Goal: Contribute content: Contribute content

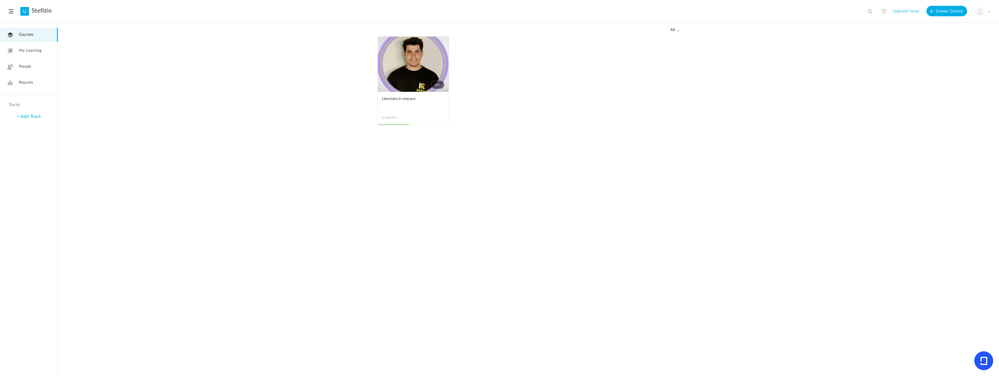
click at [413, 65] on link "0m" at bounding box center [413, 64] width 71 height 55
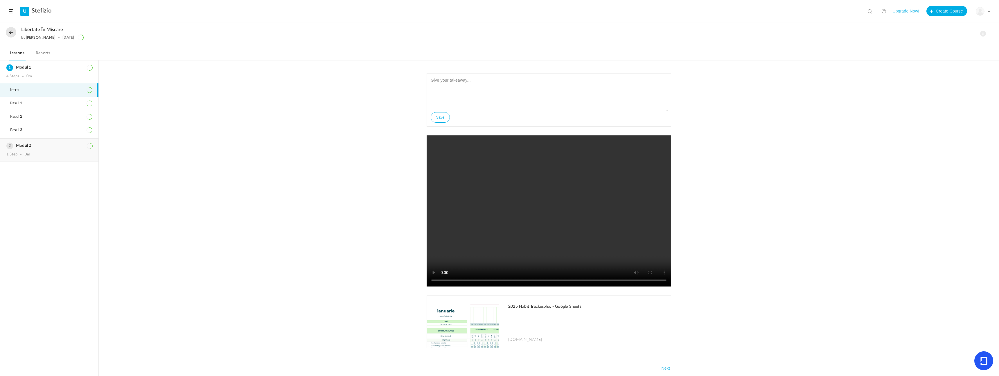
click at [64, 148] on div "Modul 2 1 Step 0m" at bounding box center [49, 150] width 98 height 23
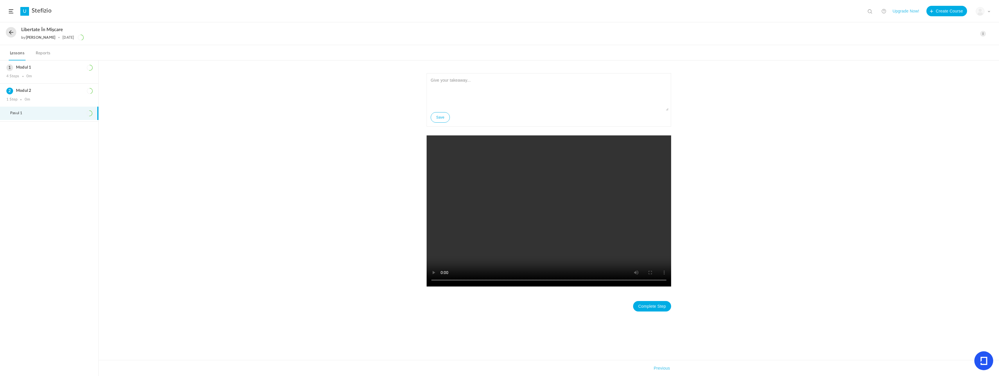
click at [64, 146] on ol "Modul 1 4 Steps 0m Intro Pasul 1 Pasul 2 Pasul 3 Modul 2 1 Step 0m" at bounding box center [49, 218] width 98 height 316
click at [985, 35] on span at bounding box center [984, 34] width 6 height 6
click at [951, 45] on link "Edit" at bounding box center [958, 46] width 55 height 11
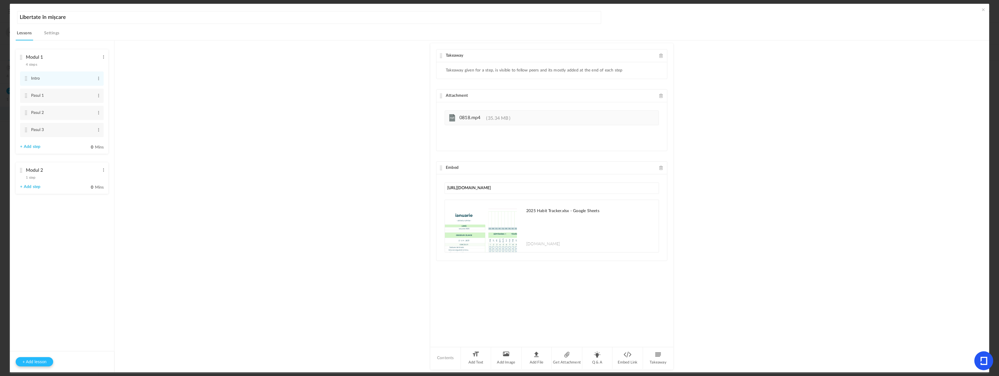
click at [47, 361] on button "+ Add lesson" at bounding box center [34, 361] width 37 height 9
type input "Lesson 3"
type input "0"
type input "Step 1"
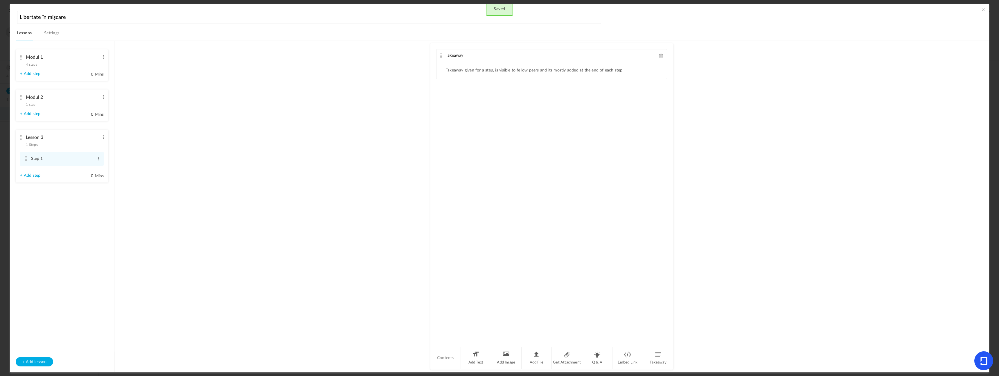
click at [101, 137] on li "Lesson 3 1 Steps Edit Delete Step 1 Edit Delete + Add step" at bounding box center [62, 156] width 93 height 53
click at [102, 138] on span at bounding box center [103, 137] width 4 height 6
click at [92, 146] on link "Edit" at bounding box center [94, 146] width 23 height 7
type input "L"
type input "Modul 3"
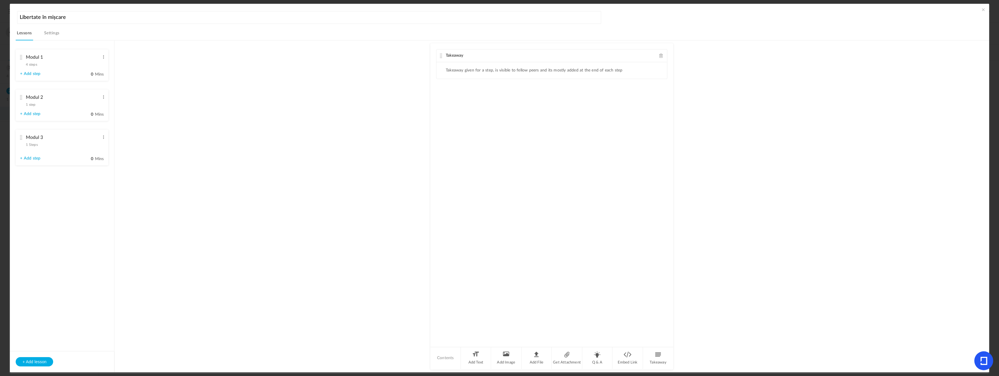
click at [31, 160] on link "+ Add step" at bounding box center [30, 158] width 20 height 5
click at [100, 160] on span at bounding box center [98, 159] width 4 height 6
click at [92, 171] on link "Edit" at bounding box center [89, 168] width 23 height 7
click at [47, 160] on input "Step 2" at bounding box center [62, 158] width 62 height 11
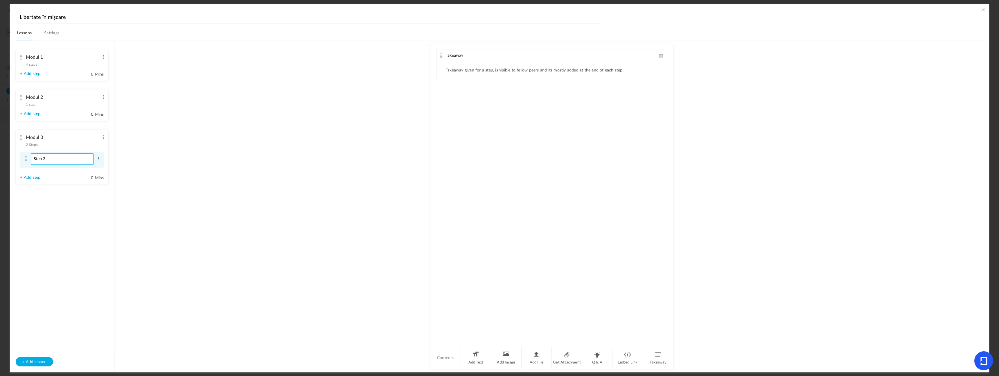
click at [47, 160] on input "Step 2" at bounding box center [62, 158] width 62 height 11
type input "Pasul 1"
click at [530, 356] on li "Add File" at bounding box center [537, 358] width 31 height 22
click at [595, 357] on li "Q & A" at bounding box center [598, 358] width 31 height 22
click at [492, 190] on div "Single Select Single Select Multi Select True or False Paragraph Answer" at bounding box center [472, 187] width 53 height 12
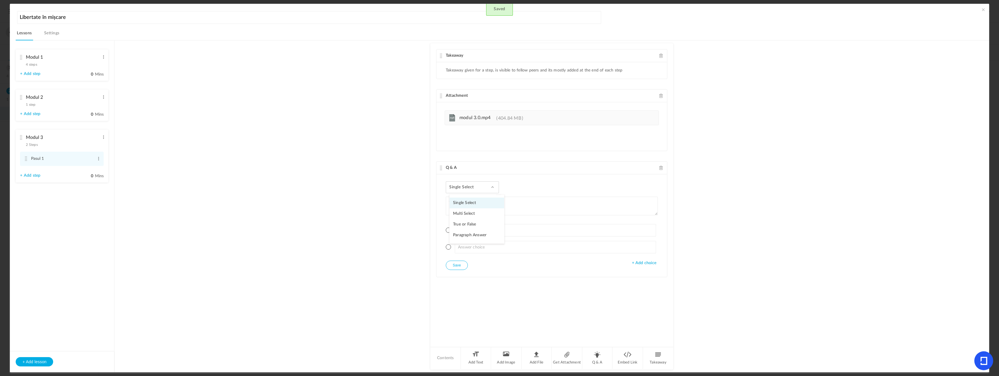
click at [492, 190] on div "Single Select Single Select Multi Select True or False Paragraph Answer" at bounding box center [472, 187] width 53 height 12
click at [662, 167] on span at bounding box center [662, 168] width 4 height 4
click at [660, 57] on span at bounding box center [662, 55] width 4 height 4
click at [37, 178] on link "+ Add step" at bounding box center [30, 175] width 20 height 5
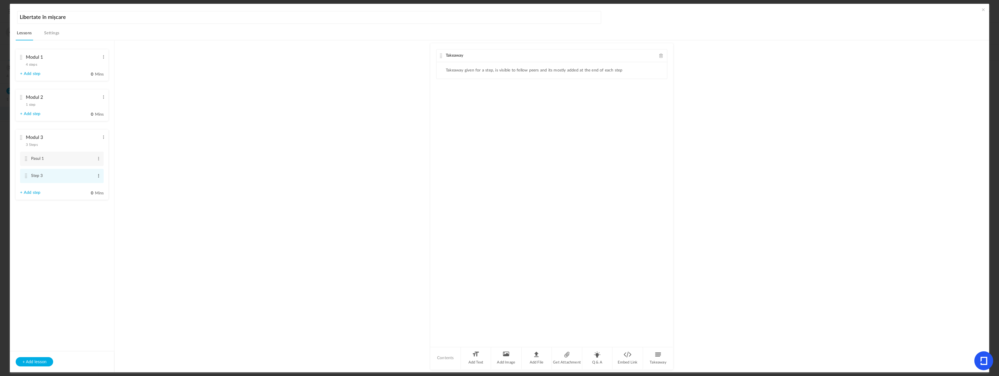
click at [99, 175] on span at bounding box center [98, 176] width 4 height 6
click at [86, 186] on link "Edit" at bounding box center [89, 185] width 23 height 7
type input "S"
type input "O"
type input "Pasul 2"
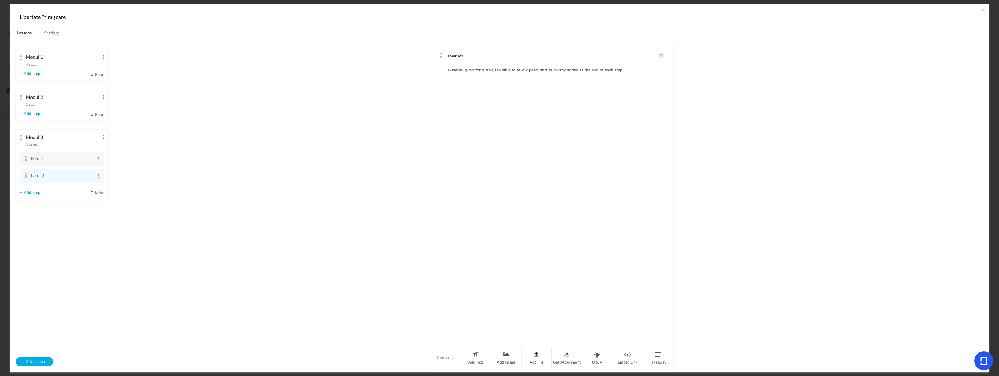
click at [537, 356] on li "Add File" at bounding box center [537, 358] width 31 height 22
click at [542, 359] on li "Add File" at bounding box center [537, 358] width 31 height 22
click at [661, 98] on span at bounding box center [662, 96] width 4 height 4
click at [661, 55] on span at bounding box center [662, 55] width 4 height 4
click at [981, 10] on span at bounding box center [984, 10] width 6 height 6
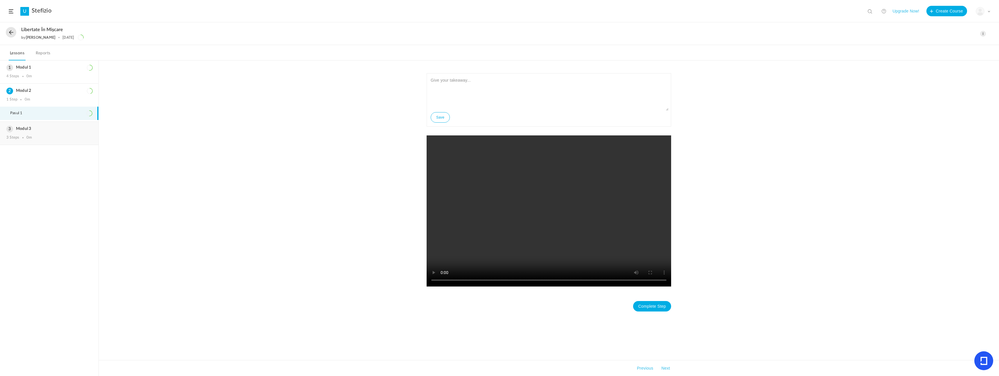
click at [42, 138] on div "3 Steps 0m" at bounding box center [49, 137] width 86 height 5
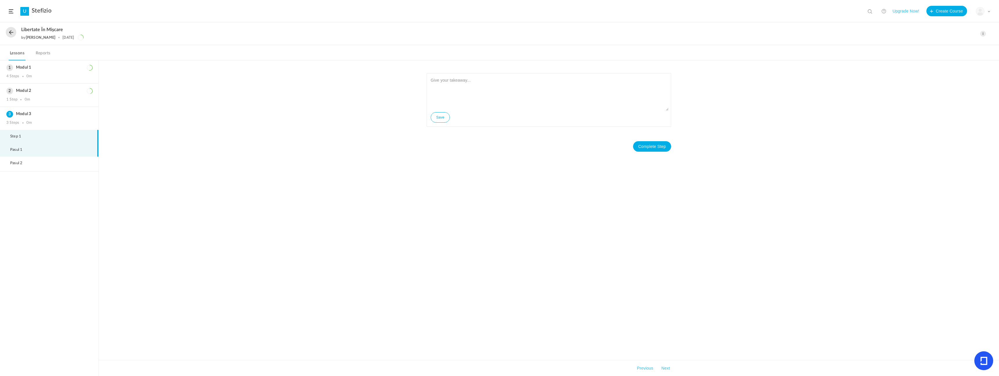
click at [40, 148] on li "Pasul 1" at bounding box center [49, 149] width 98 height 13
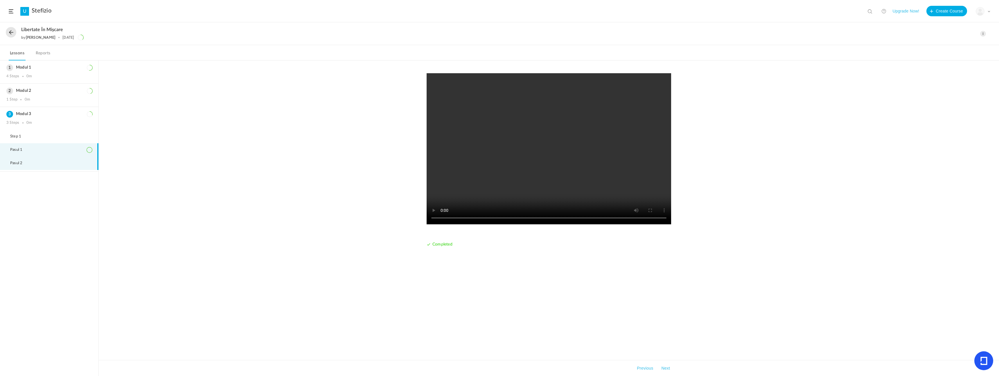
click at [49, 162] on li "Pasul 2" at bounding box center [49, 163] width 98 height 13
click at [55, 149] on li "Pasul 1" at bounding box center [49, 149] width 98 height 13
click at [57, 161] on li "Pasul 2" at bounding box center [49, 163] width 98 height 13
click at [57, 76] on div "4 Steps 0m" at bounding box center [49, 76] width 86 height 5
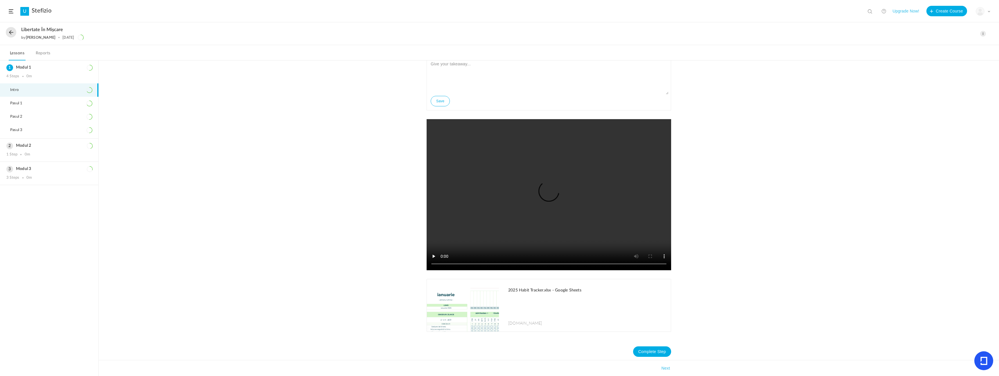
scroll to position [19, 0]
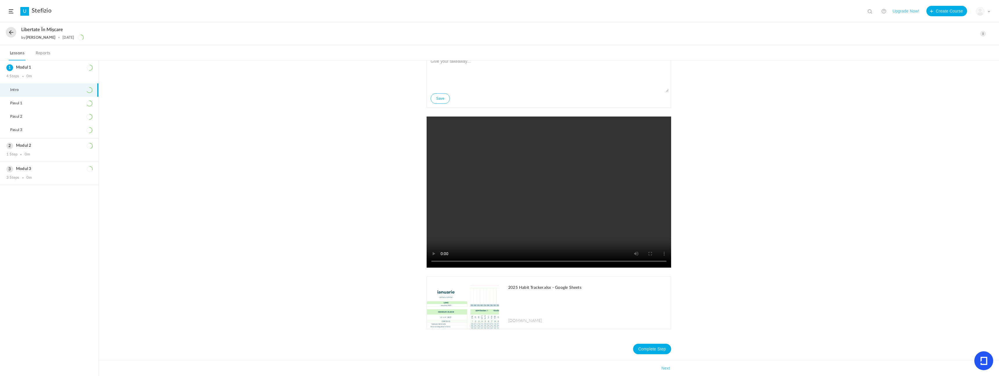
click at [554, 288] on h1 "2025 Habit Tracker.xlsx - Google Sheets" at bounding box center [586, 287] width 157 height 5
click at [58, 103] on li "Pasul 1" at bounding box center [49, 103] width 98 height 13
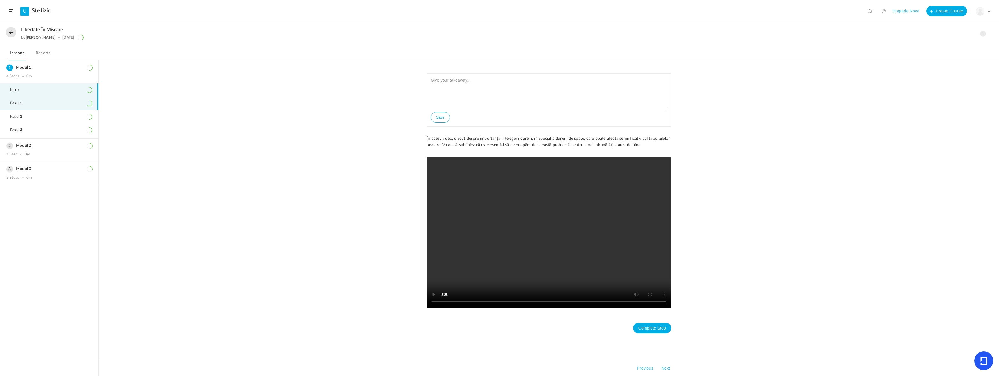
click at [53, 94] on li "Intro" at bounding box center [49, 89] width 98 height 13
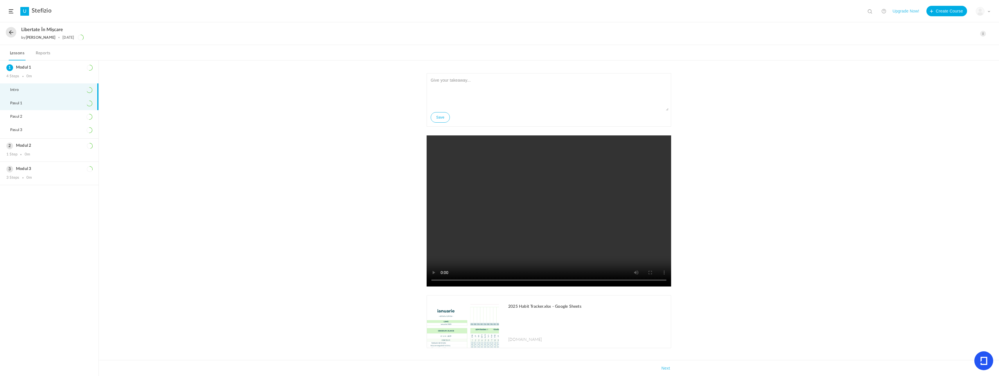
click at [56, 101] on li "Pasul 1" at bounding box center [49, 103] width 98 height 13
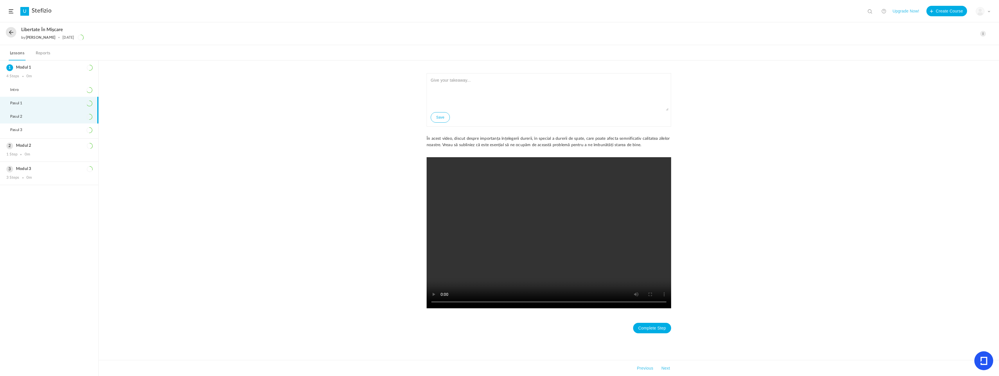
click at [58, 118] on li "Pasul 2" at bounding box center [49, 116] width 98 height 13
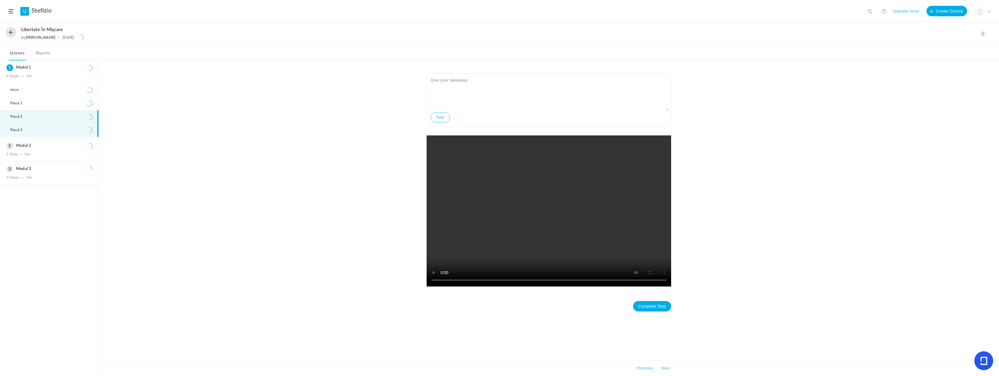
click at [59, 128] on li "Pasul 3" at bounding box center [49, 129] width 98 height 13
click at [61, 147] on h3 "Modul 2" at bounding box center [49, 145] width 86 height 5
click at [66, 134] on div "Modul 3 3 Steps 0m" at bounding box center [49, 133] width 98 height 23
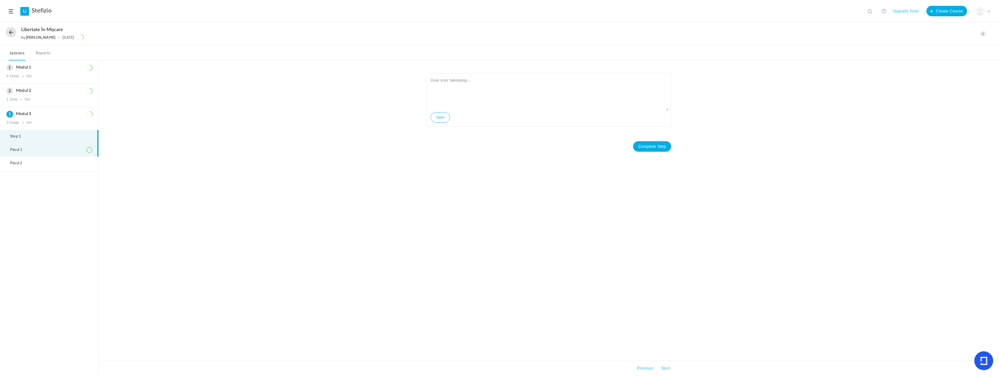
click at [54, 151] on li "Pasul 1" at bounding box center [49, 149] width 98 height 13
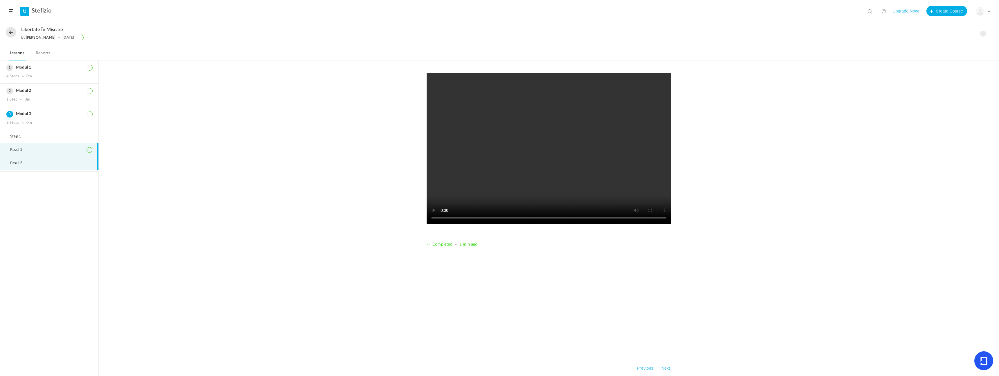
click at [53, 160] on li "Pasul 2" at bounding box center [49, 163] width 98 height 13
click at [137, 170] on div "Complete Step Takeaways Previous" at bounding box center [549, 218] width 901 height 316
click at [300, 110] on div "Complete Step Takeaways Previous" at bounding box center [549, 218] width 901 height 316
click at [56, 74] on div "4 Steps 0m" at bounding box center [49, 76] width 86 height 5
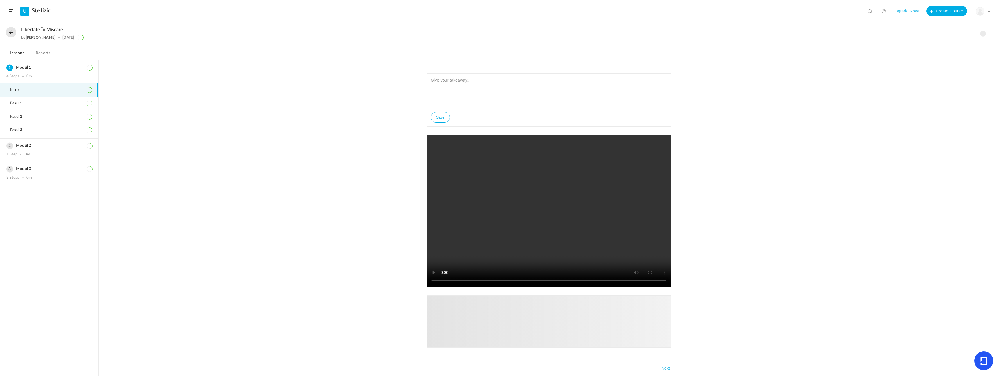
click at [137, 70] on div "Save [DOMAIN_NAME] Sorry! The content that you are looking for is not available…" at bounding box center [549, 218] width 901 height 316
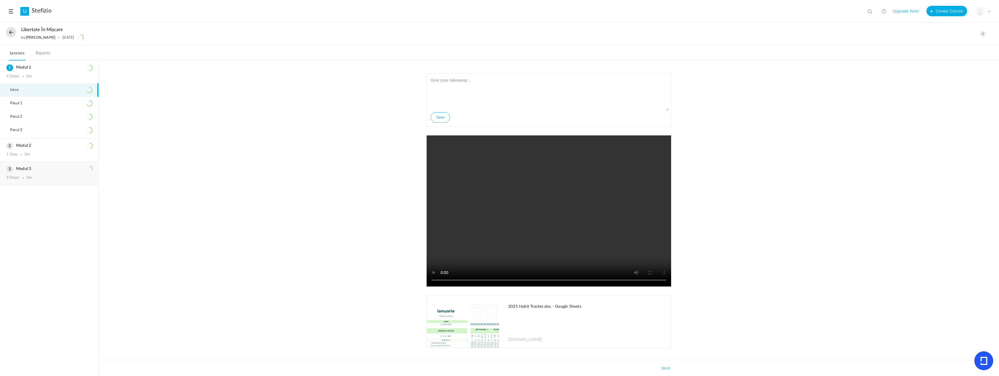
click at [32, 167] on h3 "Modul 3" at bounding box center [49, 168] width 86 height 5
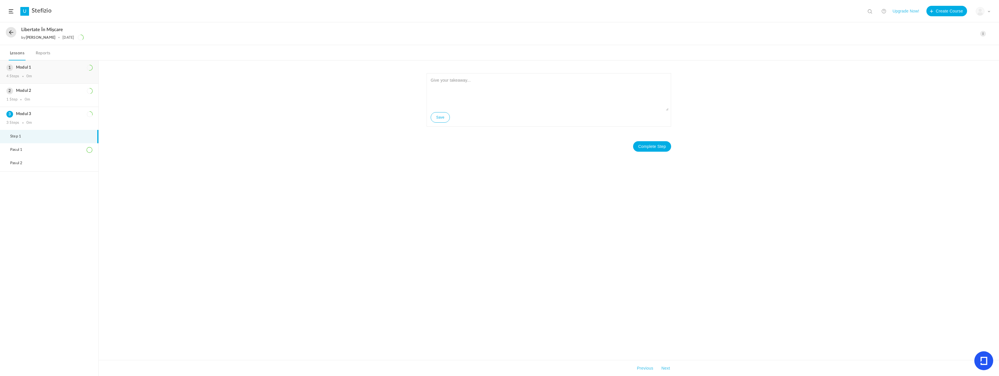
click at [62, 72] on div "Modul 1 4 Steps 0m" at bounding box center [49, 71] width 98 height 23
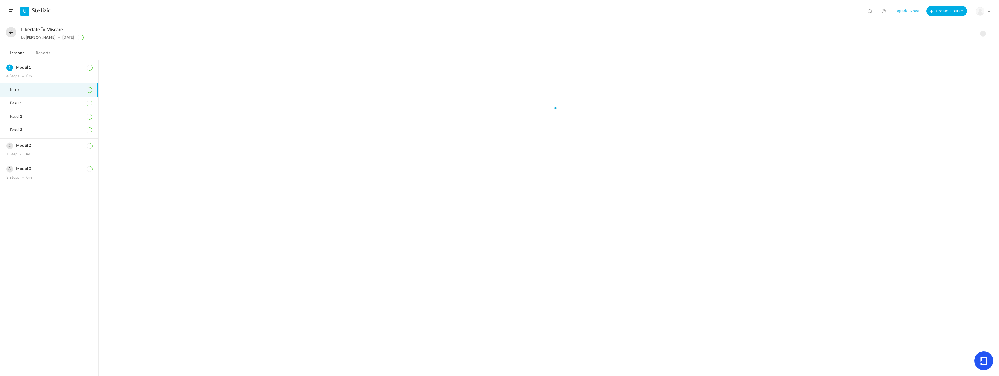
click at [49, 93] on li "Intro" at bounding box center [49, 89] width 98 height 13
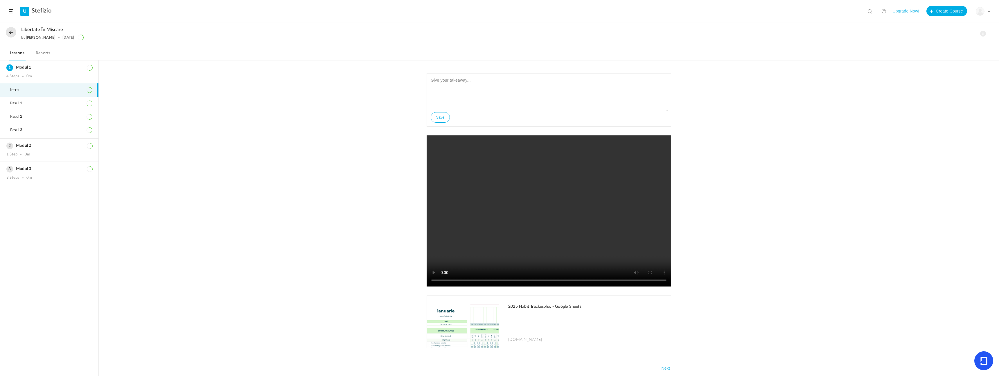
click at [465, 313] on img at bounding box center [463, 321] width 72 height 52
click at [51, 173] on div "Modul 3 3 Steps 0m" at bounding box center [49, 173] width 98 height 23
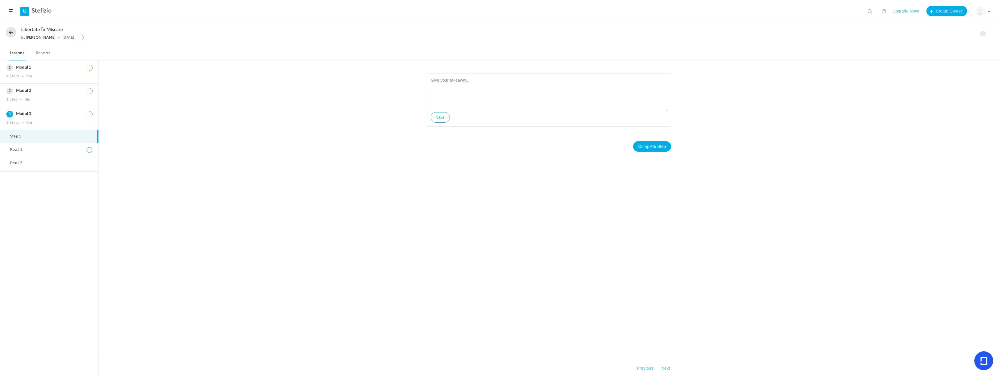
click at [982, 32] on span at bounding box center [984, 34] width 6 height 6
click at [962, 43] on link "Edit" at bounding box center [958, 46] width 55 height 11
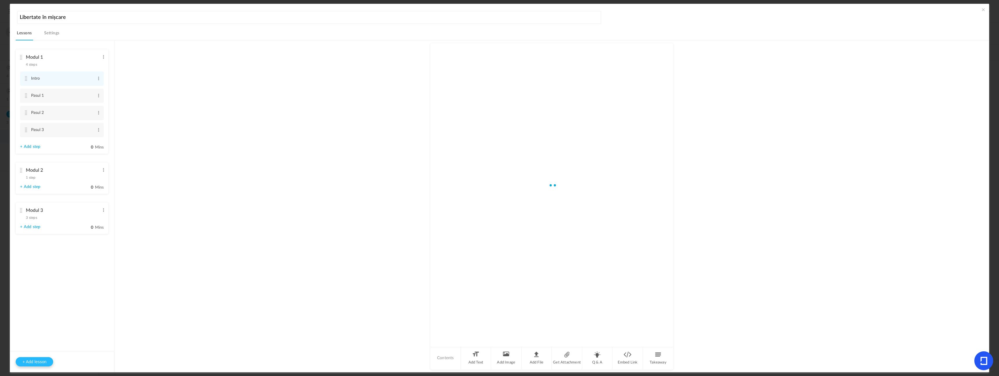
click at [46, 364] on button "+ Add lesson" at bounding box center [34, 361] width 37 height 9
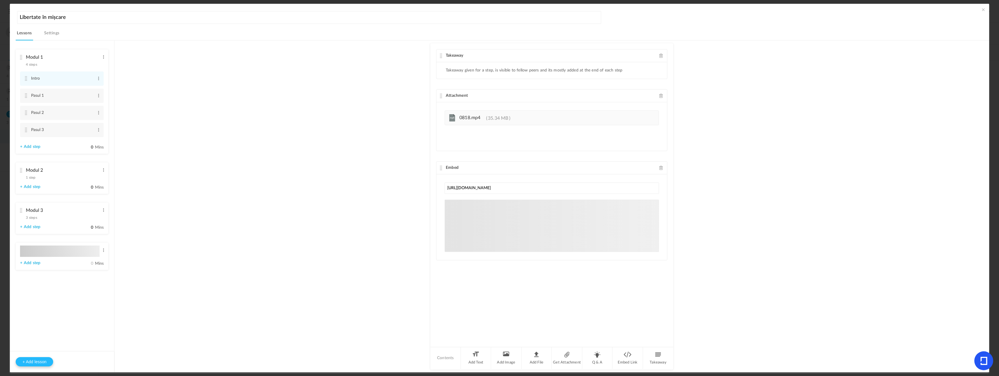
type input "Lesson 4"
type input "0"
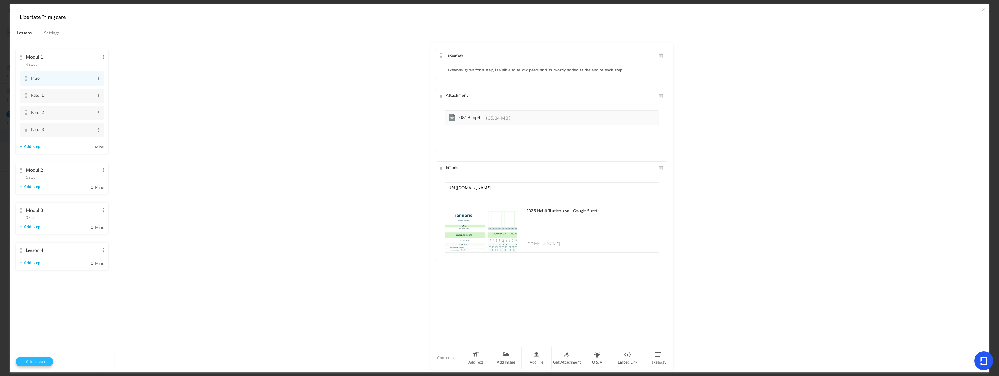
type input "Step 1"
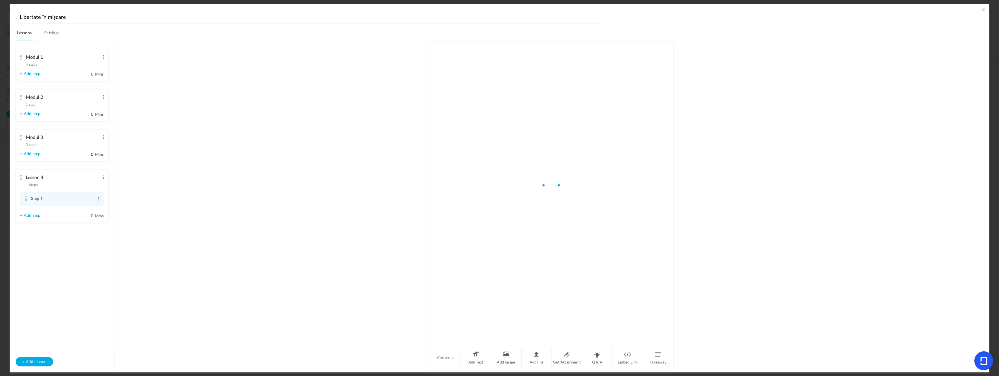
click at [107, 251] on aside "Modul 1 4 steps Edit Delete Intro Edit Delete Pasul 1 Edit Delete Pasul 2 0" at bounding box center [62, 206] width 105 height 331
click at [103, 179] on span at bounding box center [103, 177] width 4 height 6
click at [98, 188] on link "Edit" at bounding box center [94, 186] width 23 height 7
type input "L"
type input "m"
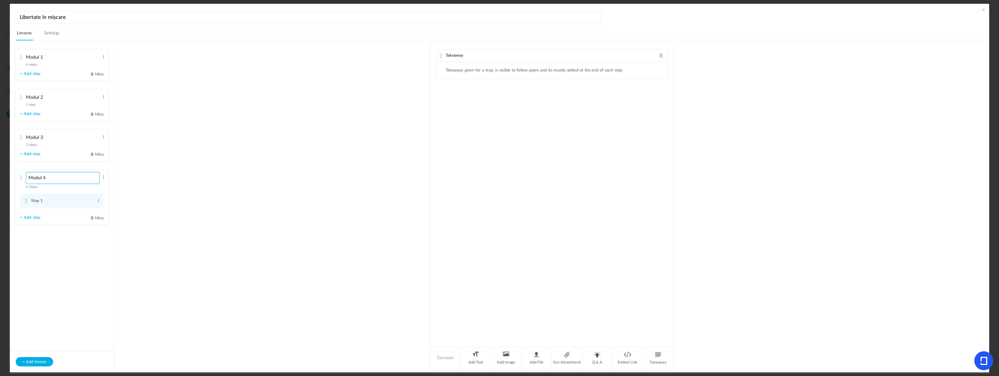
type input "Modul 4"
click at [44, 358] on button "+ Add lesson" at bounding box center [34, 361] width 37 height 9
type input "Lesson 5"
type input "0"
type input "Step 1"
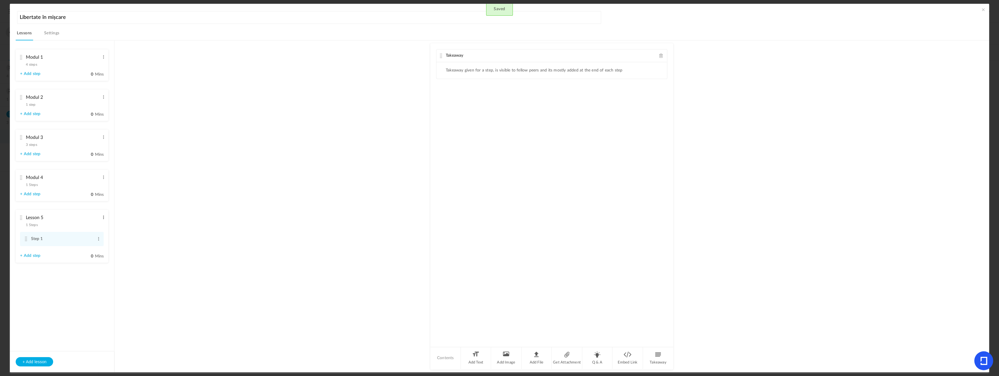
click at [102, 217] on span at bounding box center [103, 217] width 4 height 6
click at [90, 233] on link "Delete" at bounding box center [94, 233] width 23 height 7
click at [39, 197] on link "+ Add step" at bounding box center [30, 194] width 20 height 5
type input "Step 2"
click at [627, 351] on li "Embed Link" at bounding box center [628, 358] width 31 height 22
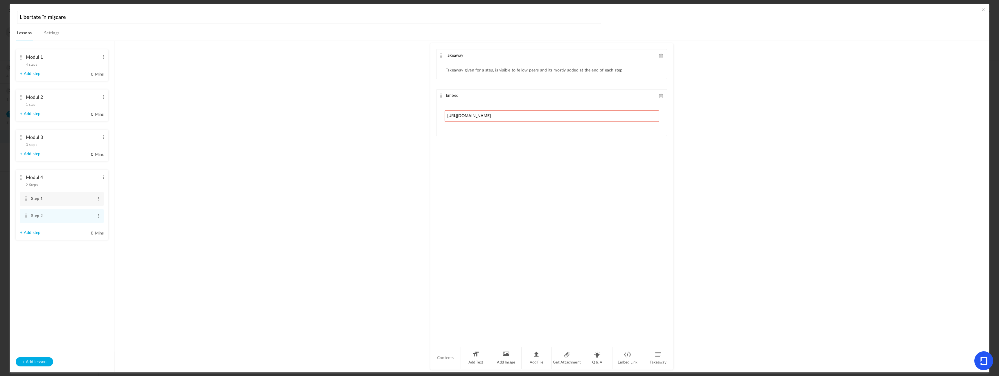
type input "[URL][DOMAIN_NAME]"
click at [663, 143] on div "Takeaway Takeaway given for a step, is visible to fellow peers and its mostly a…" at bounding box center [552, 194] width 243 height 303
click at [701, 97] on au-course-substep "Takeaway Takeaway given for a step, is visible to fellow peers and its mostly a…" at bounding box center [551, 206] width 861 height 332
click at [673, 149] on au-course-substep "Takeaway Takeaway given for a step, is visible to fellow peers and its mostly a…" at bounding box center [551, 206] width 861 height 332
click at [981, 8] on span at bounding box center [984, 10] width 6 height 6
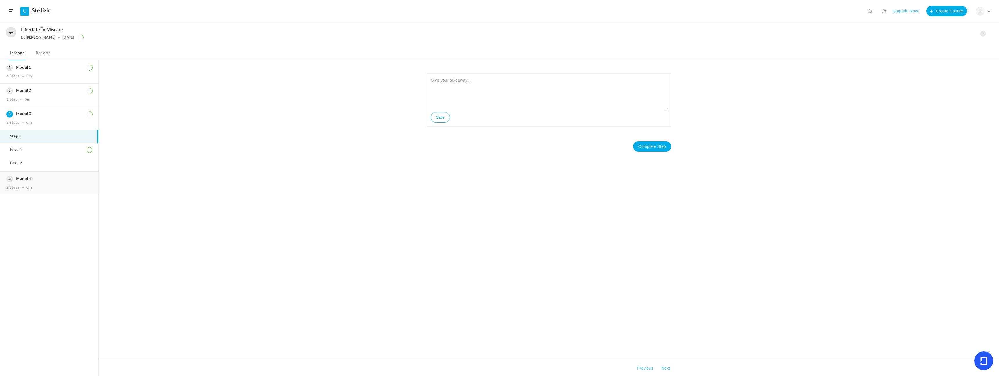
click at [61, 176] on div "Modul 4 2 Steps 0m" at bounding box center [49, 183] width 98 height 23
click at [54, 176] on li "Step 2" at bounding box center [49, 172] width 98 height 13
click at [54, 162] on li "Step 1" at bounding box center [49, 159] width 98 height 13
click at [983, 31] on span at bounding box center [984, 34] width 6 height 6
click at [960, 44] on link "Edit" at bounding box center [958, 46] width 55 height 11
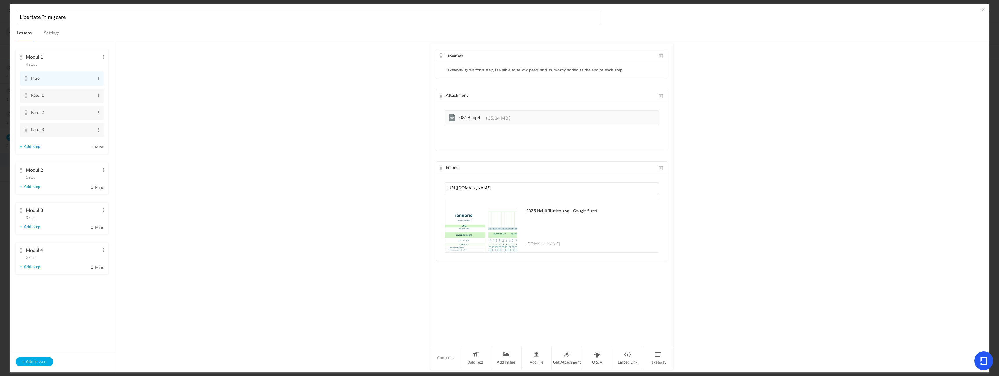
click at [51, 257] on div "Modul 4 2 steps Edit Delete" at bounding box center [60, 252] width 80 height 15
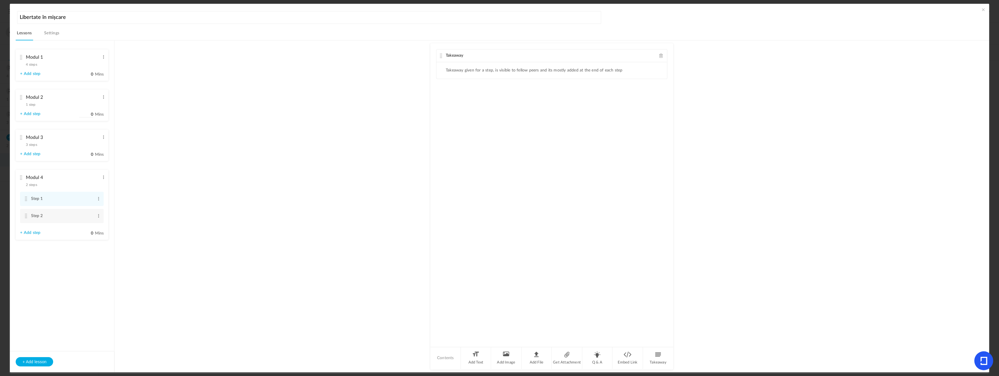
click at [94, 116] on label "0 Mins" at bounding box center [91, 115] width 25 height 7
click at [94, 116] on input "0" at bounding box center [86, 115] width 15 height 6
click at [97, 116] on span "Mins" at bounding box center [99, 114] width 9 height 4
click at [94, 116] on input "0" at bounding box center [86, 115] width 15 height 6
click at [138, 114] on au-course-substep "Takeaway Takeaway given for a step, is visible to fellow peers and its mostly a…" at bounding box center [551, 206] width 861 height 332
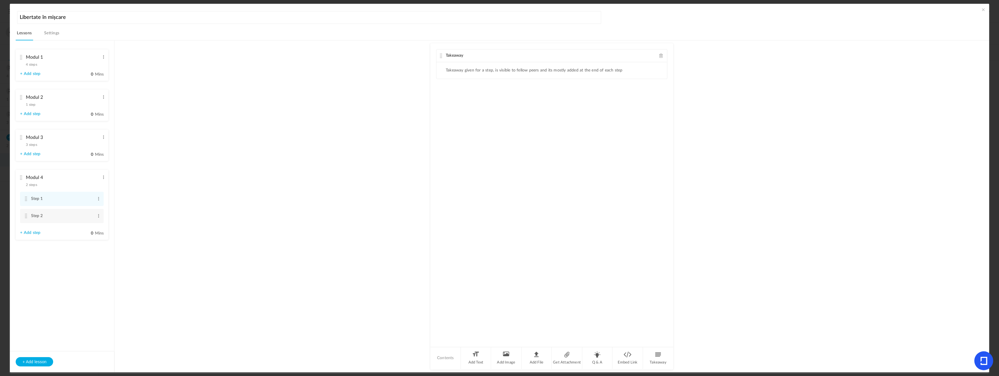
click at [983, 9] on span at bounding box center [984, 10] width 6 height 6
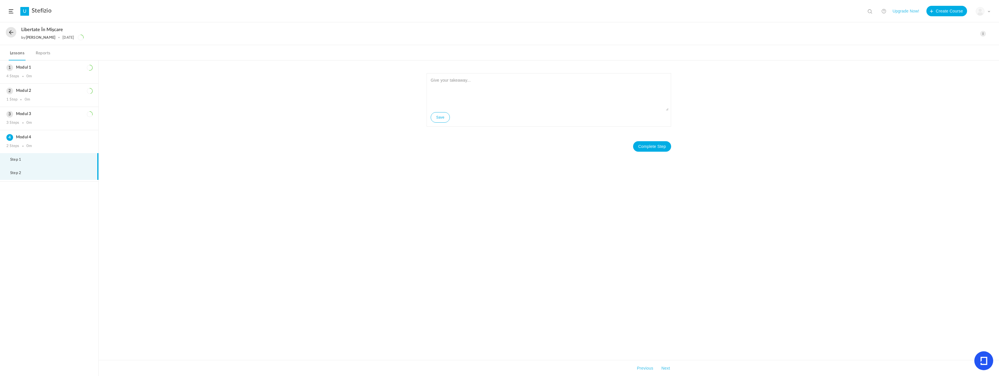
click at [47, 170] on li "Step 2" at bounding box center [49, 172] width 98 height 13
click at [986, 32] on div "Edit Delete Move to draft Remove Progress" at bounding box center [984, 34] width 6 height 6
click at [948, 49] on link "Edit" at bounding box center [958, 46] width 55 height 11
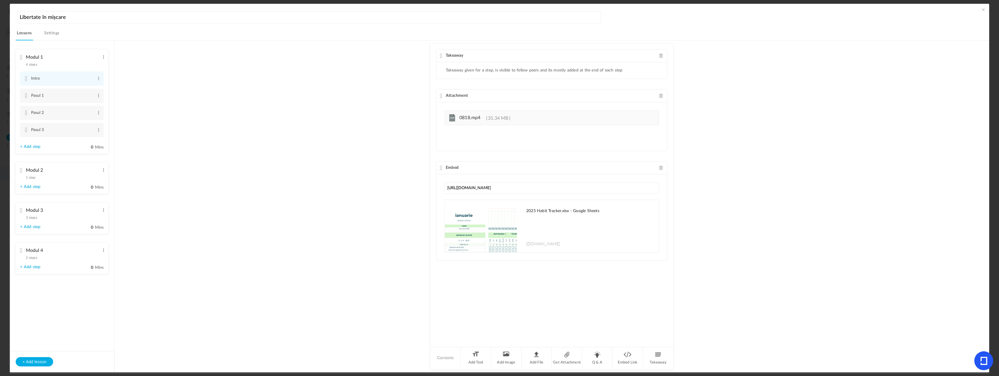
click at [37, 260] on div "Modul 4 2 steps Edit Delete" at bounding box center [60, 252] width 80 height 15
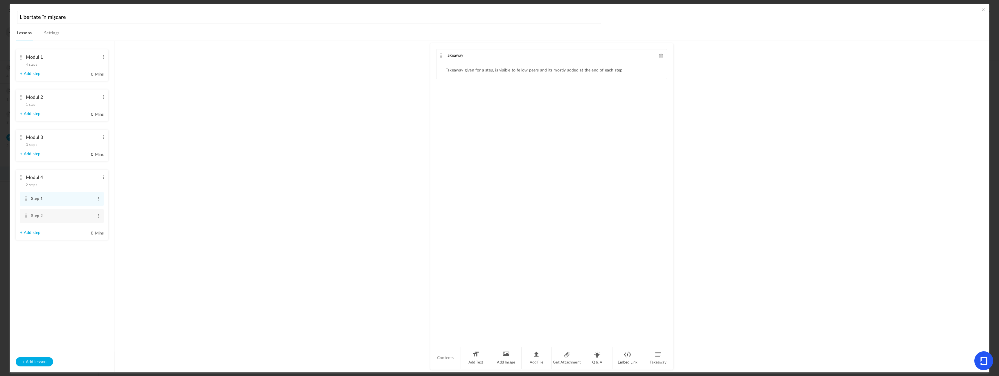
click at [627, 353] on li "Embed Link" at bounding box center [628, 358] width 31 height 22
click at [479, 120] on input "text" at bounding box center [552, 115] width 214 height 11
type input "[URL][DOMAIN_NAME]"
click at [640, 116] on input "[URL][DOMAIN_NAME]" at bounding box center [552, 115] width 214 height 11
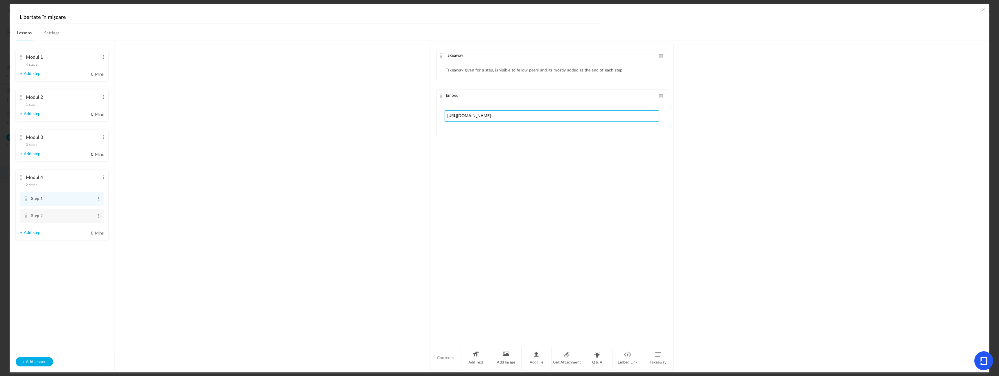
click at [640, 116] on input "[URL][DOMAIN_NAME]" at bounding box center [552, 115] width 214 height 11
paste input "<iframe width="560" height="315" src="[URL][DOMAIN_NAME]" title="YouTube video …"
type input "<iframe width="560" height="315" src="[URL][DOMAIN_NAME]" title="YouTube video …"
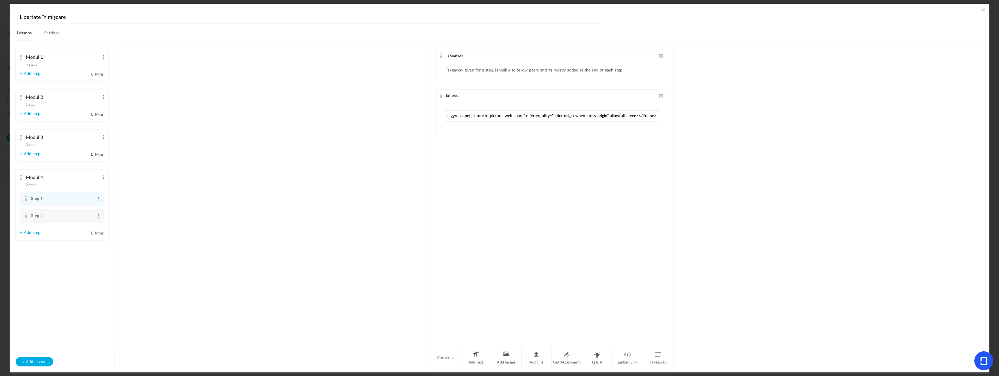
scroll to position [0, 0]
click at [982, 10] on span at bounding box center [984, 10] width 6 height 6
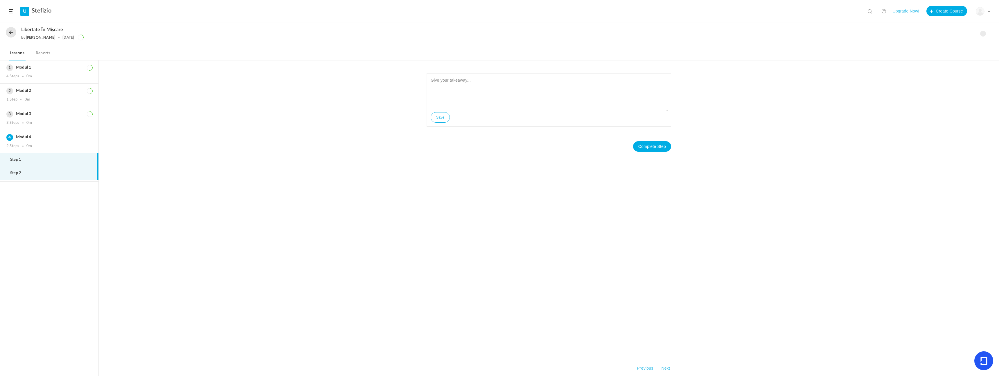
click at [44, 174] on li "Step 2" at bounding box center [49, 172] width 98 height 13
click at [982, 34] on span at bounding box center [984, 34] width 6 height 6
click at [945, 49] on link "Edit" at bounding box center [958, 46] width 55 height 11
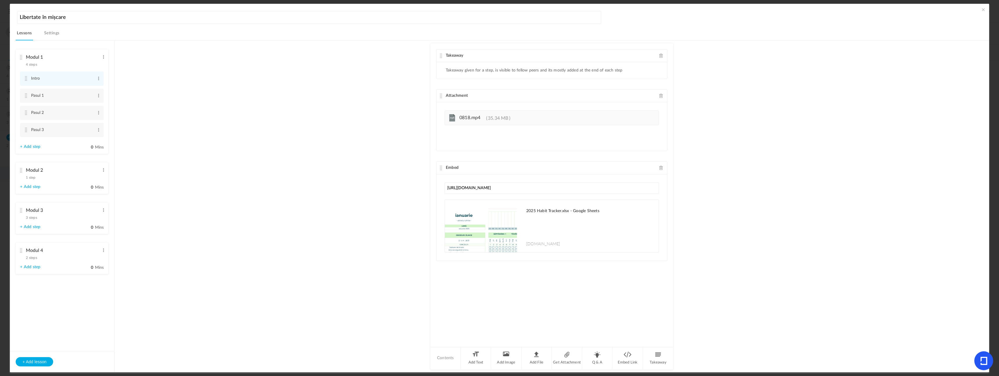
click at [34, 260] on div "Modul 4 2 steps Edit Delete" at bounding box center [60, 252] width 80 height 15
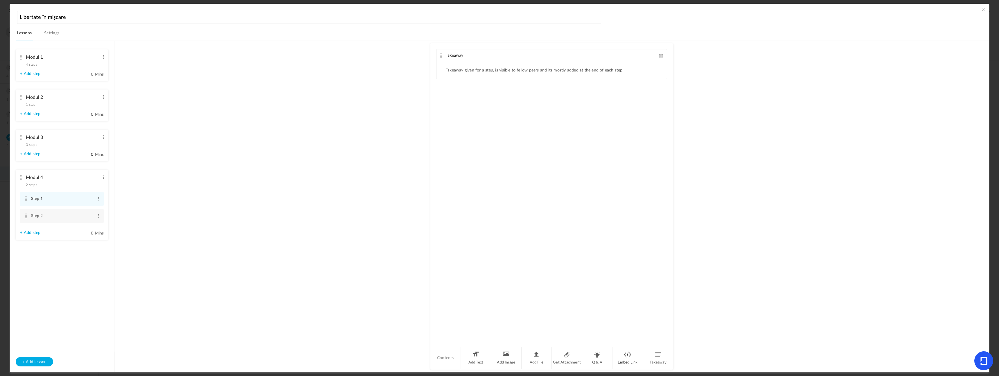
click at [631, 351] on li "Embed Link" at bounding box center [628, 358] width 31 height 22
click at [478, 117] on input "<iframe width="560" height="315" src="[URL][DOMAIN_NAME]" title="YouTube video …" at bounding box center [552, 115] width 214 height 11
type input "<iframe width="560" height="315" src="[URL][DOMAIN_NAME]" title="YouTube video …"
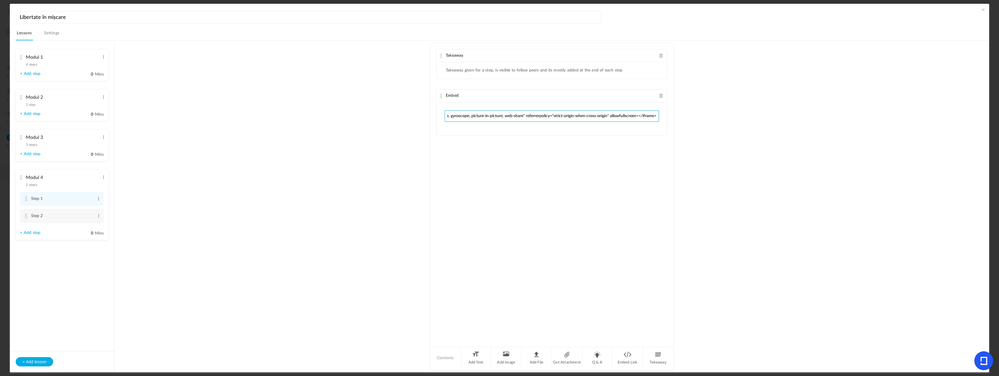
scroll to position [0, 0]
click at [662, 95] on span at bounding box center [662, 96] width 4 height 4
click at [623, 356] on li "Embed Link" at bounding box center [628, 358] width 31 height 22
type input "<iframe width="560" height="315" src="[URL][DOMAIN_NAME]" title="YouTube video …"
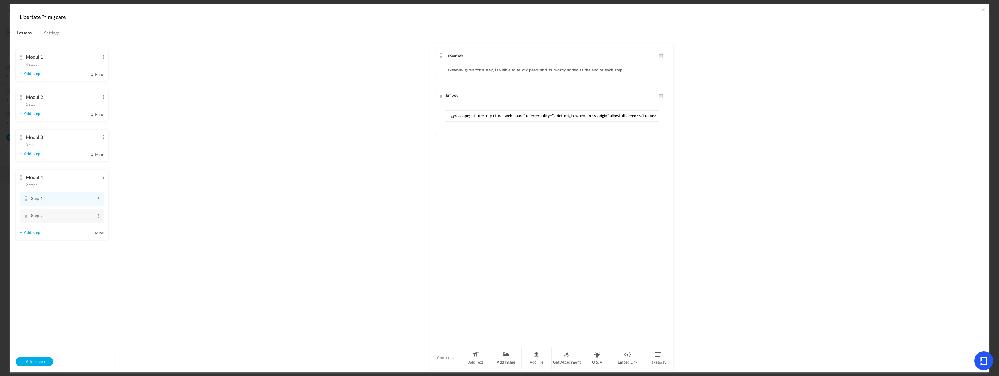
click at [661, 97] on span at bounding box center [662, 96] width 4 height 4
click at [621, 360] on li "Embed Link" at bounding box center [628, 358] width 31 height 22
type input "<iframe width="560" height="315" src="[URL][DOMAIN_NAME]" title="YouTube video …"
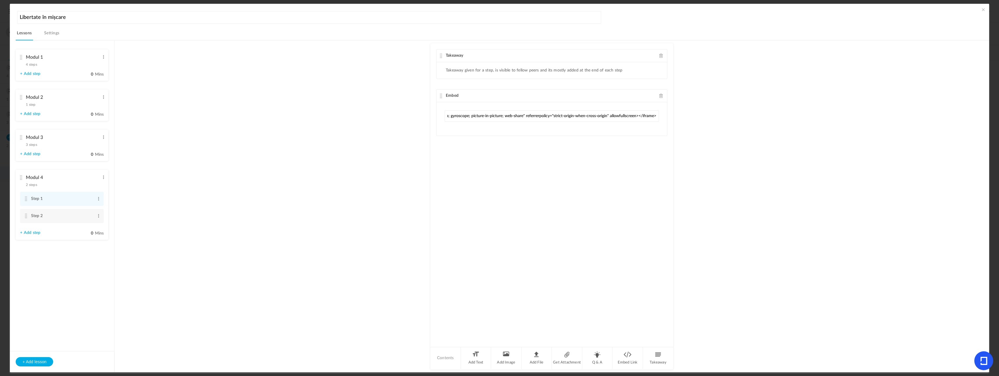
click at [764, 173] on au-course-substep "Takeaway Takeaway given for a step, is visible to fellow peers and its mostly a…" at bounding box center [551, 206] width 861 height 332
click at [638, 94] on div "Embed" at bounding box center [552, 95] width 231 height 13
click at [983, 8] on span at bounding box center [984, 10] width 6 height 6
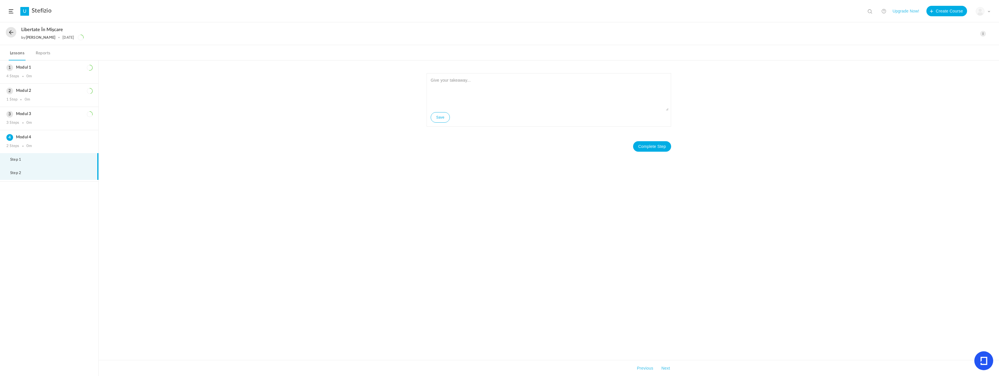
click at [53, 171] on li "Step 2" at bounding box center [49, 172] width 98 height 13
click at [47, 163] on li "Step 1" at bounding box center [49, 159] width 98 height 13
click at [49, 171] on li "Step 2" at bounding box center [49, 172] width 98 height 13
click at [983, 31] on span at bounding box center [984, 34] width 6 height 6
click at [950, 48] on link "Edit" at bounding box center [958, 46] width 55 height 11
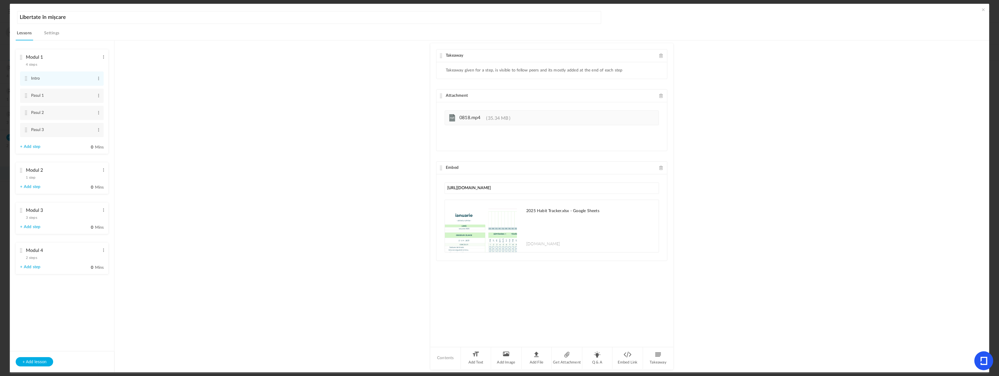
click at [38, 259] on div "Modul 4 2 steps Edit Delete" at bounding box center [60, 252] width 80 height 15
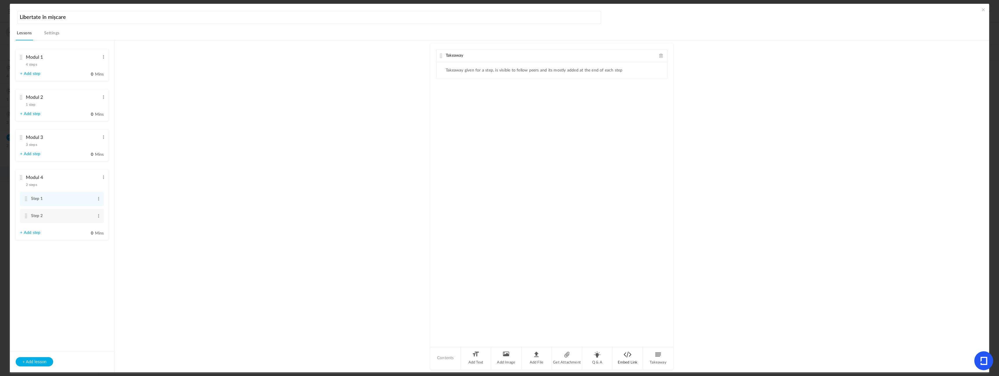
click at [631, 353] on li "Embed Link" at bounding box center [628, 358] width 31 height 22
type input "<iframe width="560" height="315" src="[URL][DOMAIN_NAME]" title="YouTube video …"
click at [658, 98] on div "Embed" at bounding box center [552, 95] width 231 height 13
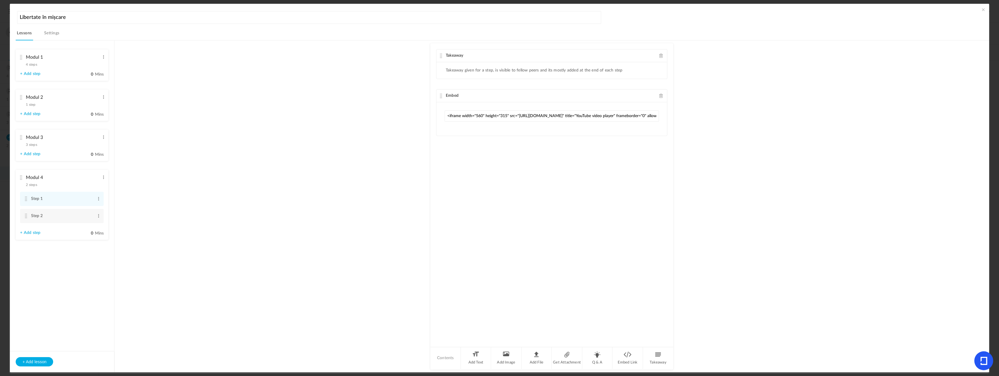
click at [660, 97] on span at bounding box center [662, 96] width 4 height 4
click at [625, 358] on li "Embed Link" at bounding box center [628, 358] width 31 height 22
type input "<iframe width="560" height="315" src="[URL][DOMAIN_NAME]" title="YouTube video …"
click at [660, 94] on span at bounding box center [662, 96] width 4 height 4
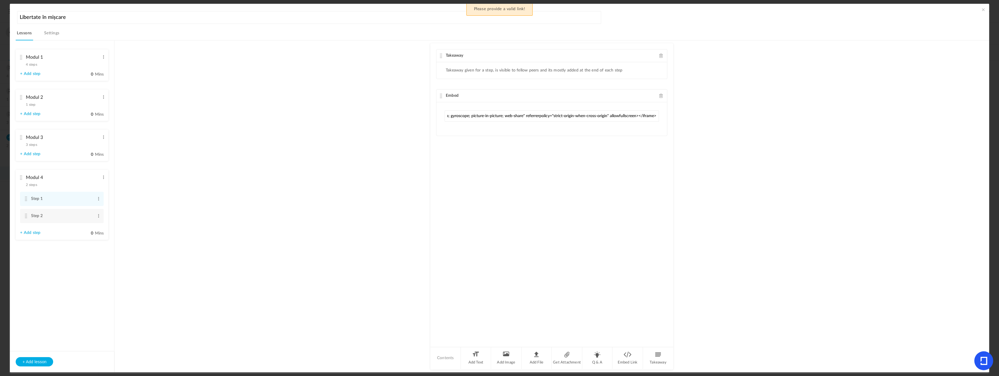
scroll to position [0, 0]
